Goal: Task Accomplishment & Management: Manage account settings

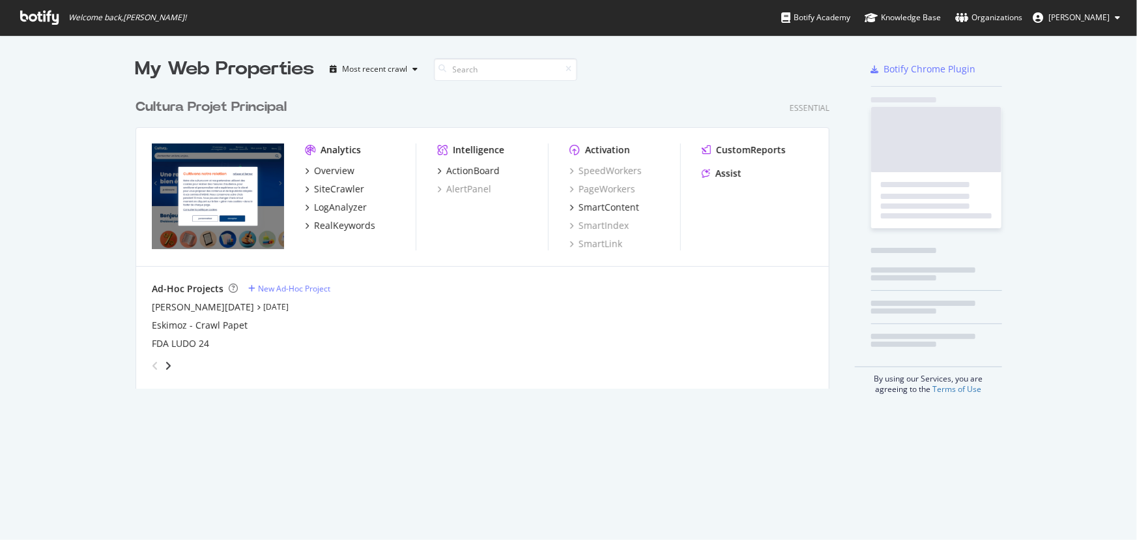
scroll to position [531, 1120]
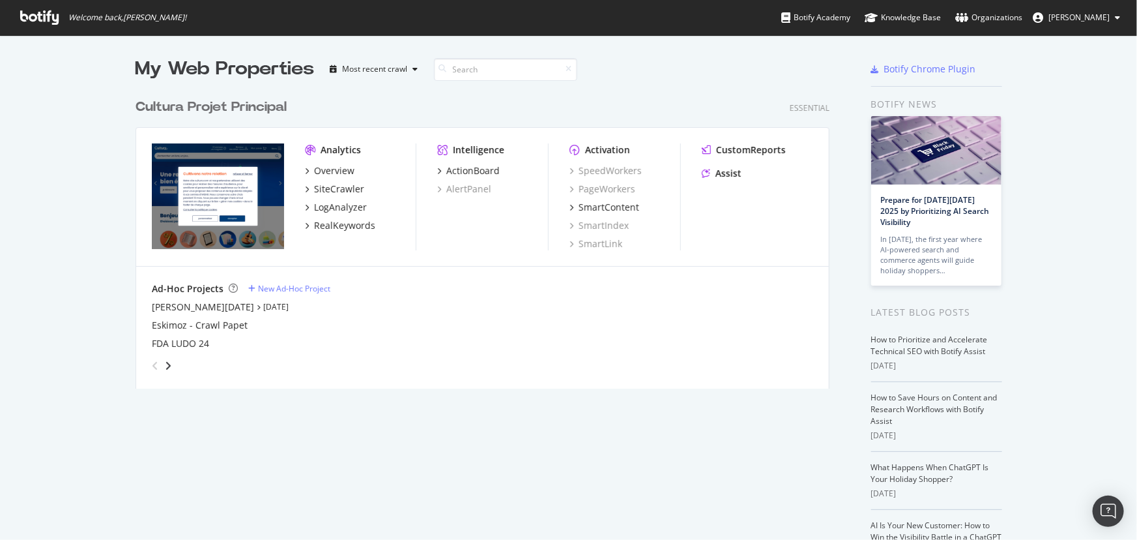
click at [1053, 13] on span "[PERSON_NAME]" at bounding box center [1079, 17] width 61 height 11
